Goal: Task Accomplishment & Management: Complete application form

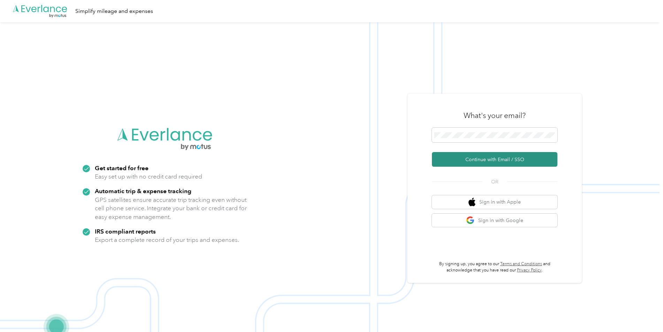
click at [495, 158] on button "Continue with Email / SSO" at bounding box center [494, 159] width 125 height 15
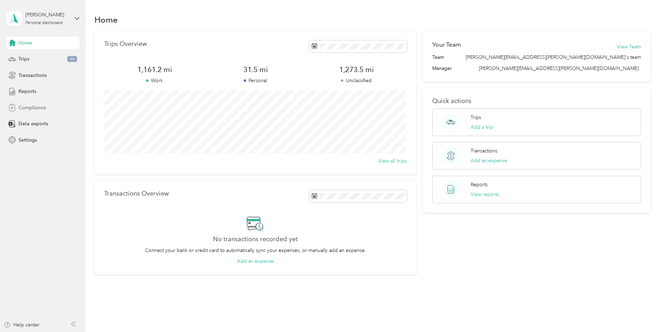
click at [25, 107] on span "Compliance" at bounding box center [32, 107] width 28 height 7
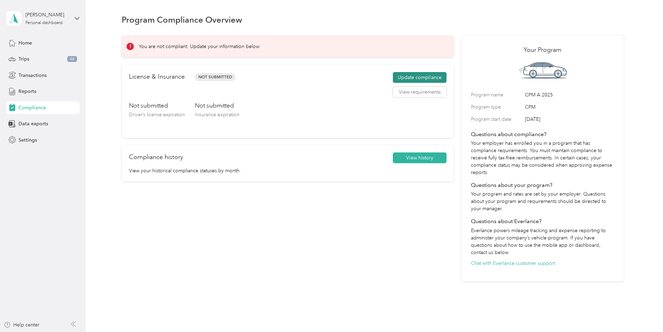
click at [403, 78] on button "Update compliance" at bounding box center [420, 77] width 54 height 11
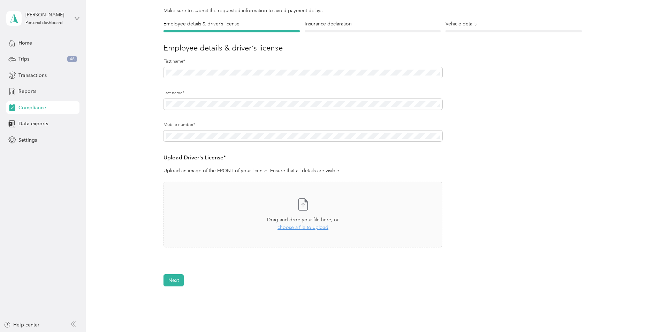
scroll to position [70, 0]
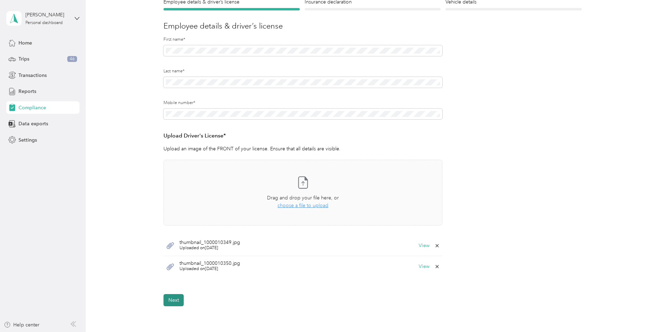
click at [171, 297] on button "Next" at bounding box center [173, 300] width 20 height 12
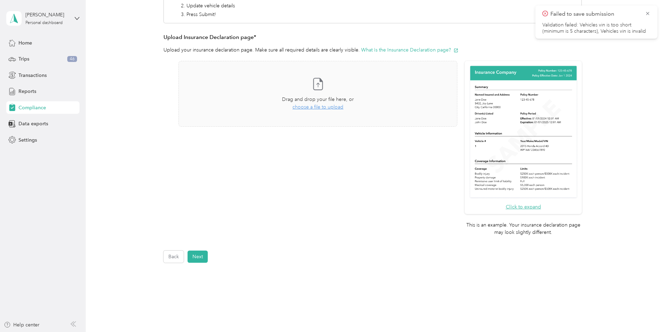
scroll to position [113, 0]
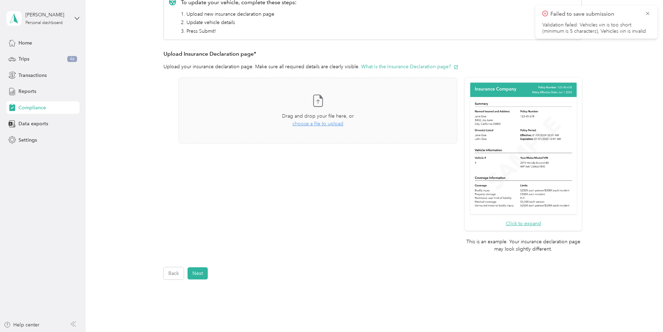
click at [517, 144] on img at bounding box center [523, 149] width 110 height 135
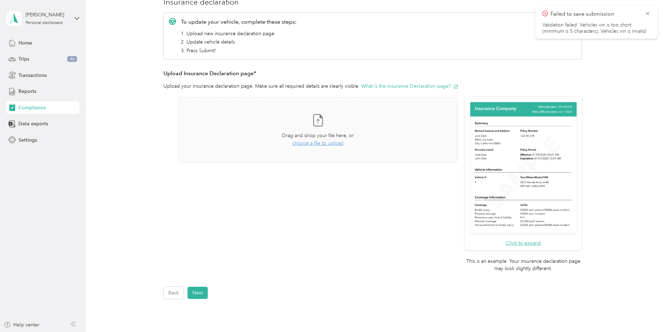
scroll to position [78, 0]
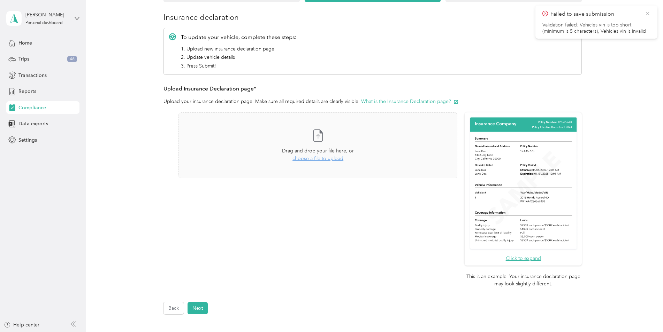
click at [646, 13] on icon at bounding box center [648, 13] width 6 height 6
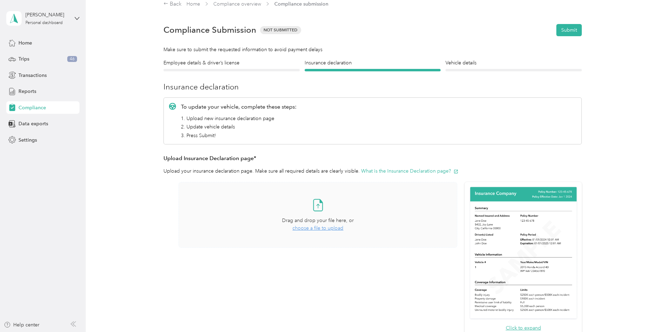
scroll to position [0, 0]
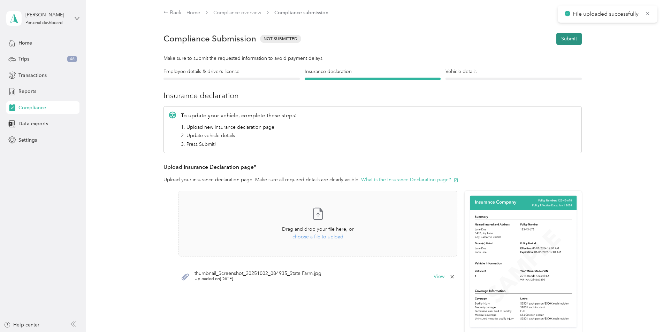
click at [569, 43] on button "Submit" at bounding box center [568, 39] width 25 height 12
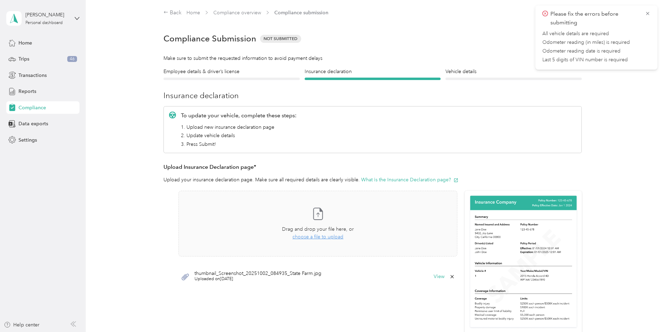
click at [589, 93] on div "Employee details & driver’s license License Insurance declaration Insurance Veh…" at bounding box center [373, 230] width 502 height 325
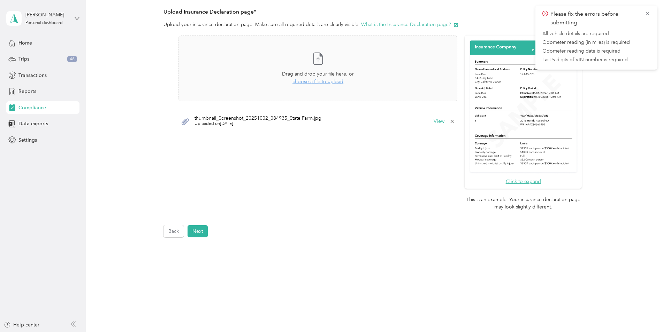
scroll to position [162, 0]
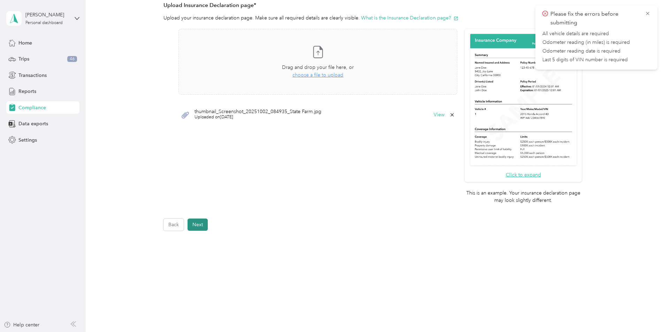
click at [197, 222] on button "Next" at bounding box center [197, 225] width 20 height 12
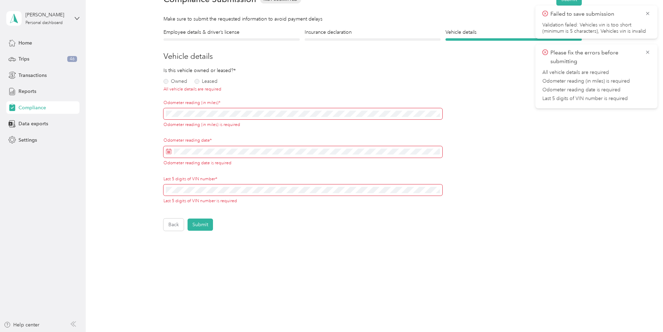
scroll to position [9, 0]
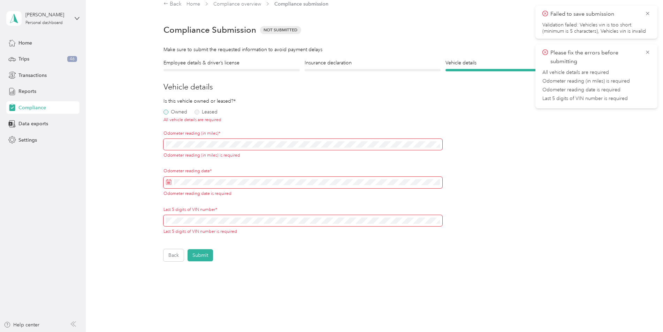
click at [167, 112] on label "Owned" at bounding box center [175, 112] width 24 height 5
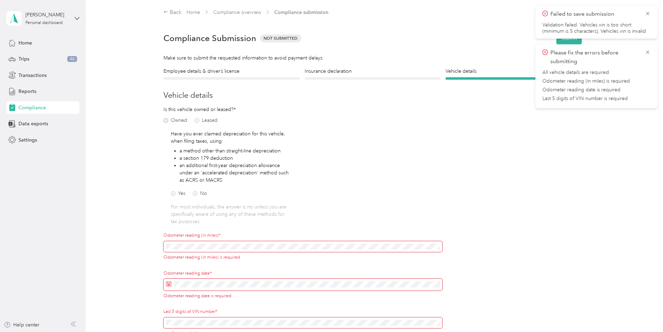
scroll to position [0, 0]
click at [646, 15] on icon at bounding box center [648, 13] width 6 height 6
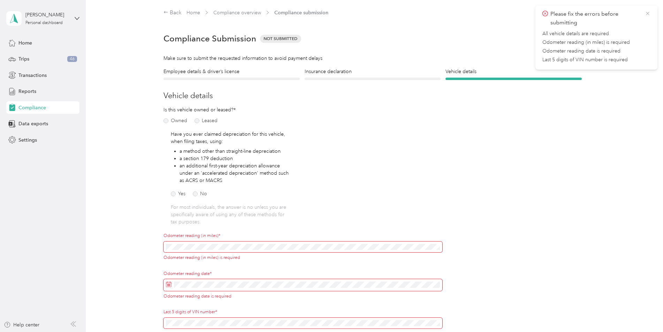
click at [648, 14] on icon at bounding box center [648, 13] width 6 height 6
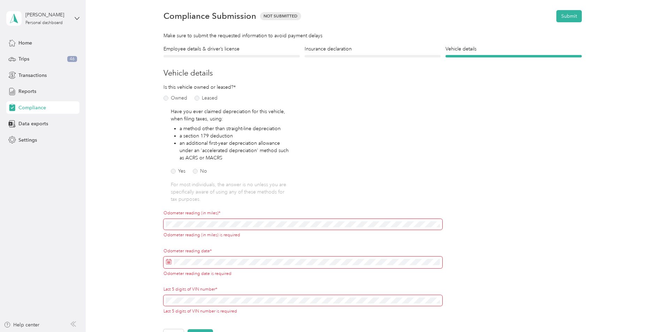
scroll to position [35, 0]
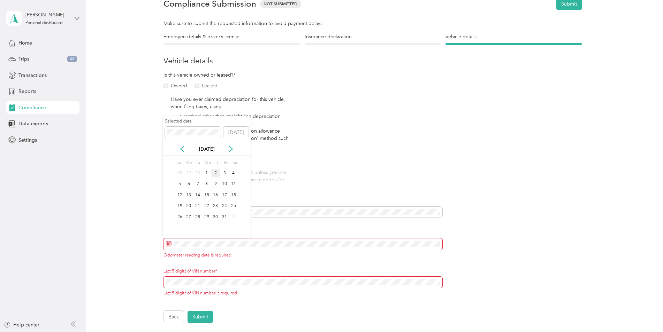
click at [218, 174] on div "2" at bounding box center [215, 173] width 9 height 9
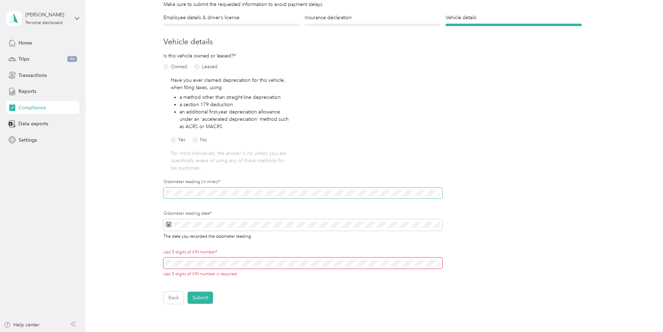
scroll to position [70, 0]
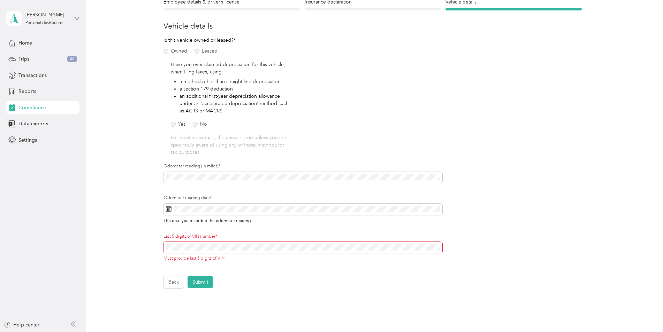
click at [234, 272] on form "Employee details & driver’s license License Insurance declaration Insurance Veh…" at bounding box center [372, 143] width 418 height 290
click at [201, 280] on button "Submit" at bounding box center [199, 282] width 25 height 12
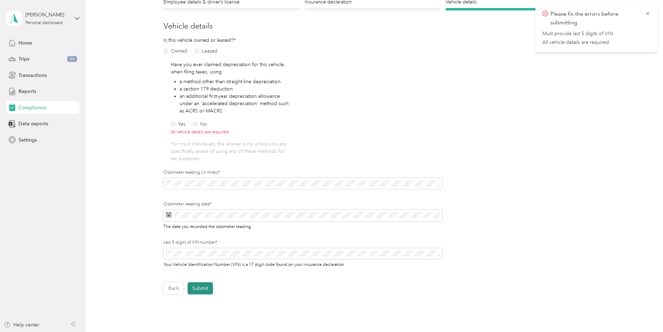
click at [199, 288] on button "Submit" at bounding box center [199, 289] width 25 height 12
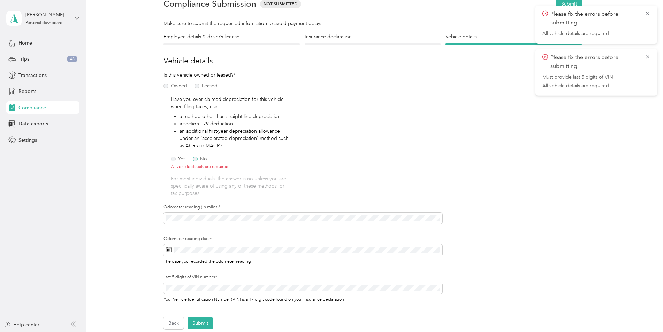
click at [196, 159] on label "No" at bounding box center [200, 159] width 14 height 5
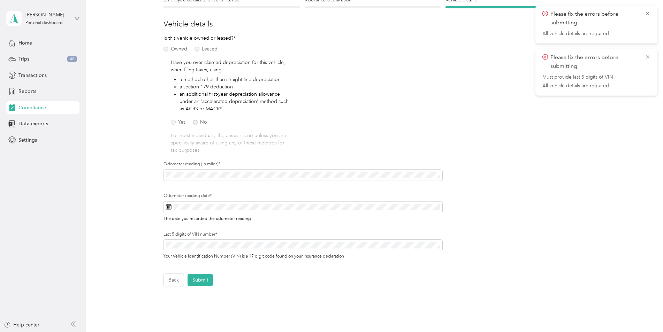
scroll to position [127, 0]
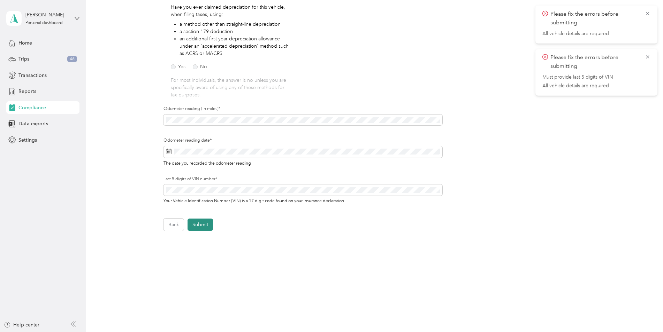
click at [197, 224] on button "Submit" at bounding box center [199, 225] width 25 height 12
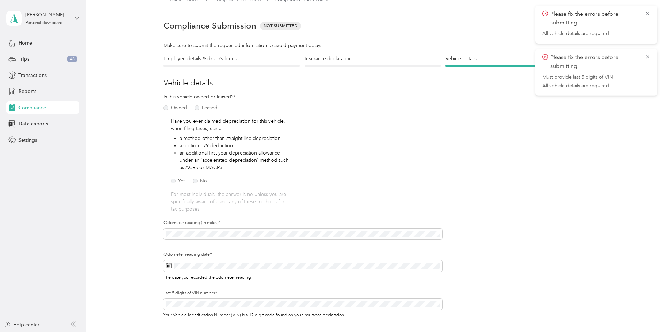
scroll to position [9, 0]
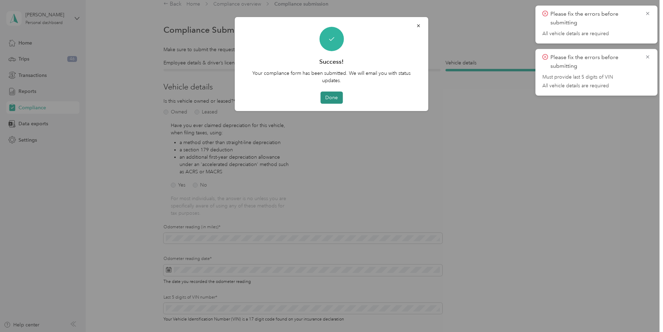
click at [328, 95] on button "Done" at bounding box center [331, 98] width 22 height 12
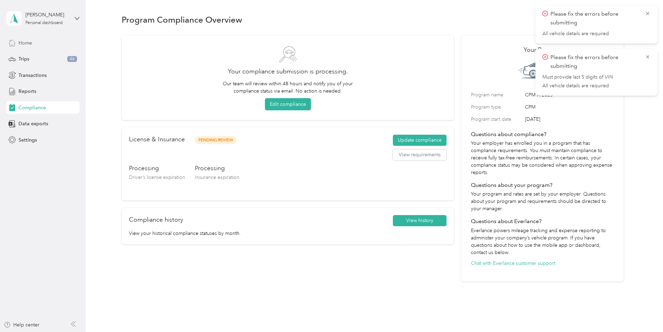
click at [25, 46] on span "Home" at bounding box center [25, 42] width 14 height 7
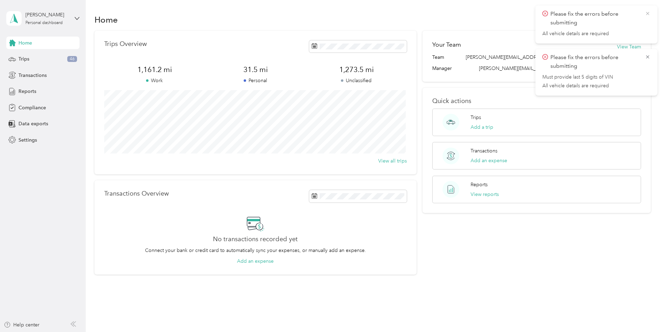
click at [646, 15] on icon at bounding box center [648, 13] width 6 height 6
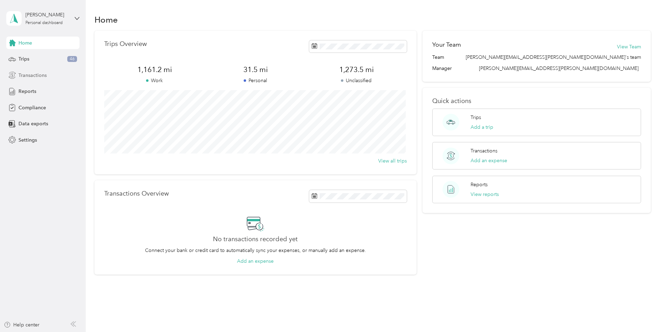
click at [28, 76] on span "Transactions" at bounding box center [32, 75] width 28 height 7
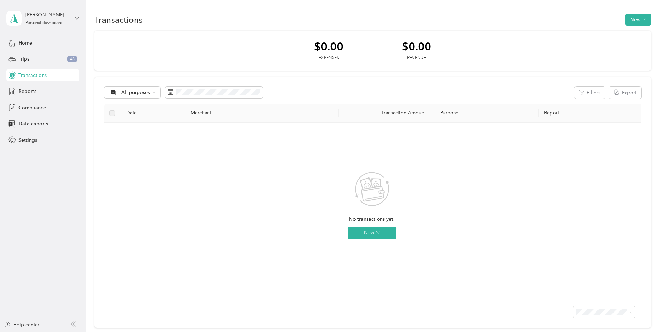
click at [239, 109] on th "Merchant" at bounding box center [262, 113] width 154 height 19
click at [374, 232] on button "New" at bounding box center [371, 233] width 49 height 13
click at [383, 246] on span "Expense" at bounding box center [381, 246] width 19 height 7
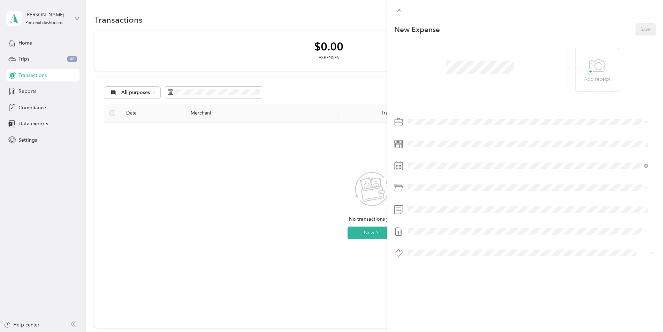
click at [305, 157] on div "This expense cannot be edited because it is either under review, approved, or p…" at bounding box center [331, 166] width 663 height 332
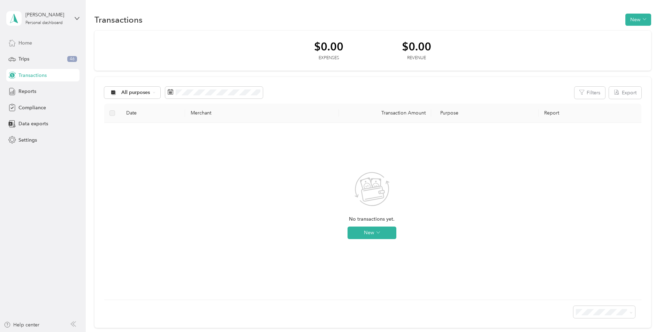
click at [30, 43] on span "Home" at bounding box center [25, 42] width 14 height 7
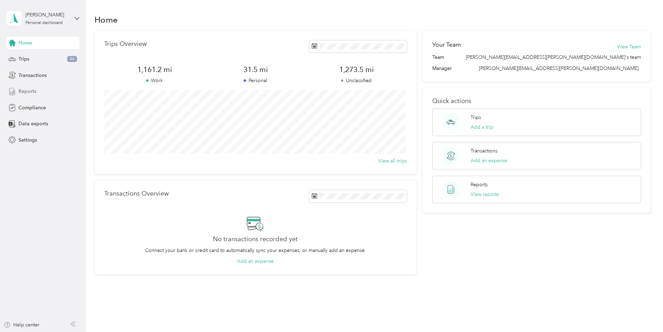
click at [28, 91] on span "Reports" at bounding box center [27, 91] width 18 height 7
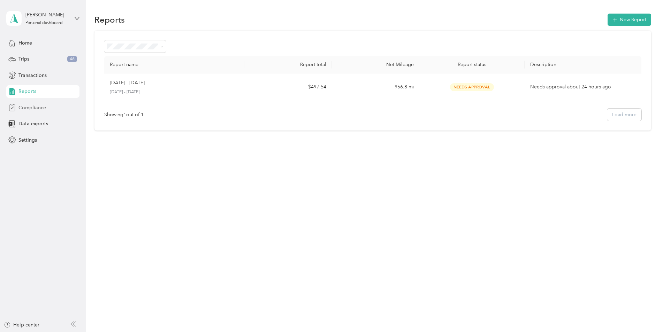
click at [35, 107] on span "Compliance" at bounding box center [32, 107] width 28 height 7
